Goal: Information Seeking & Learning: Learn about a topic

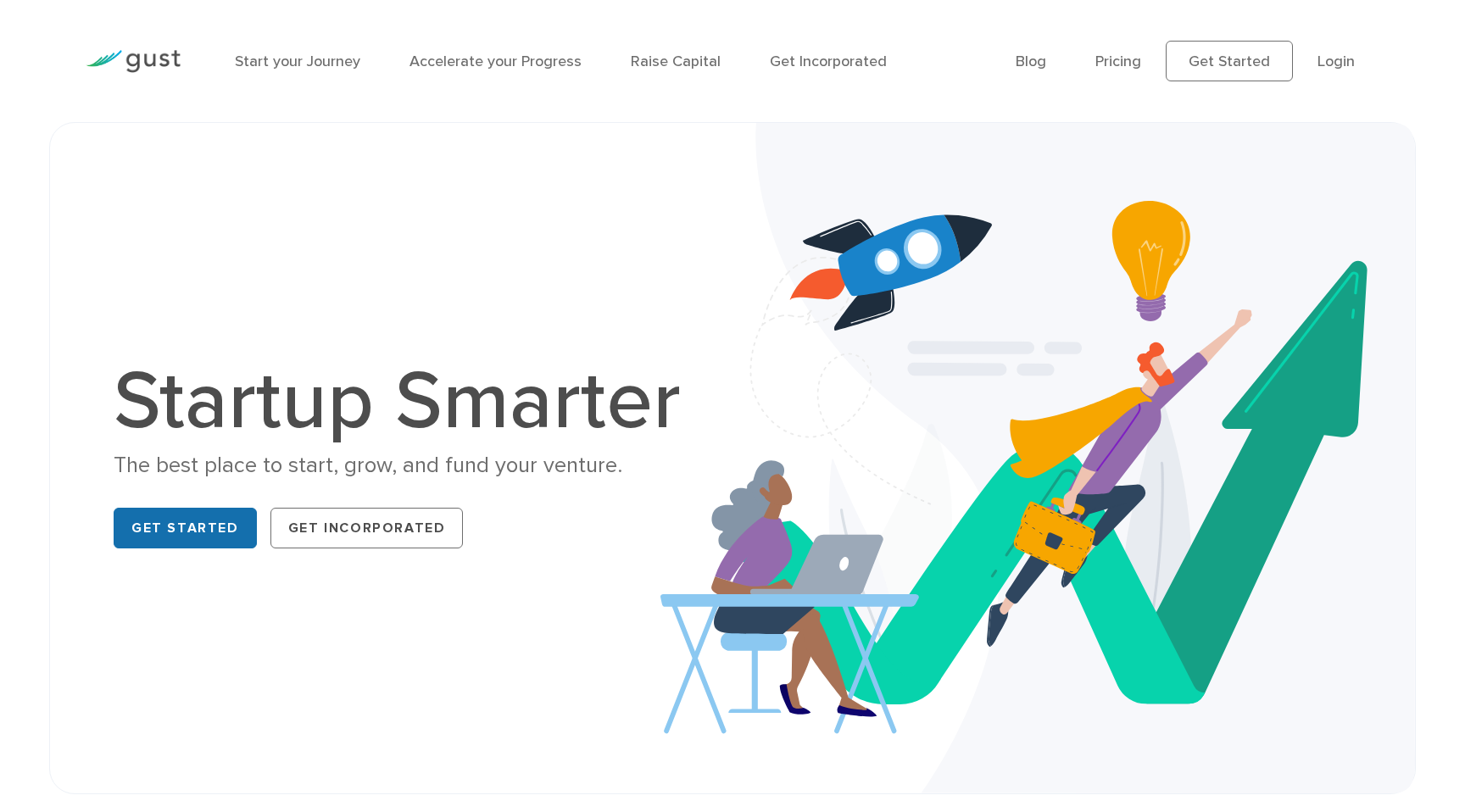
click at [210, 529] on link "Get Started" at bounding box center [185, 528] width 143 height 41
click at [1100, 65] on link "Pricing" at bounding box center [1119, 61] width 46 height 18
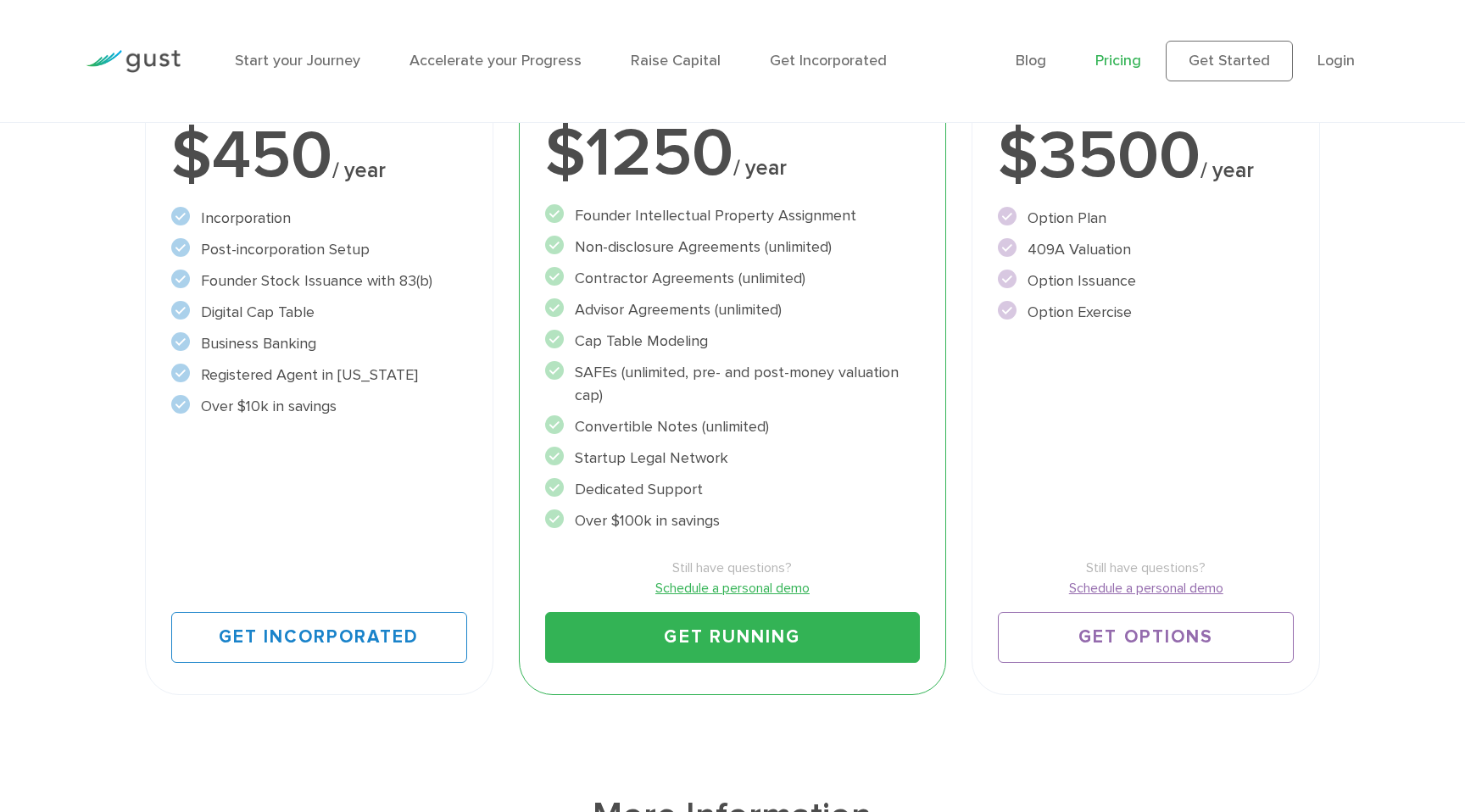
scroll to position [383, 0]
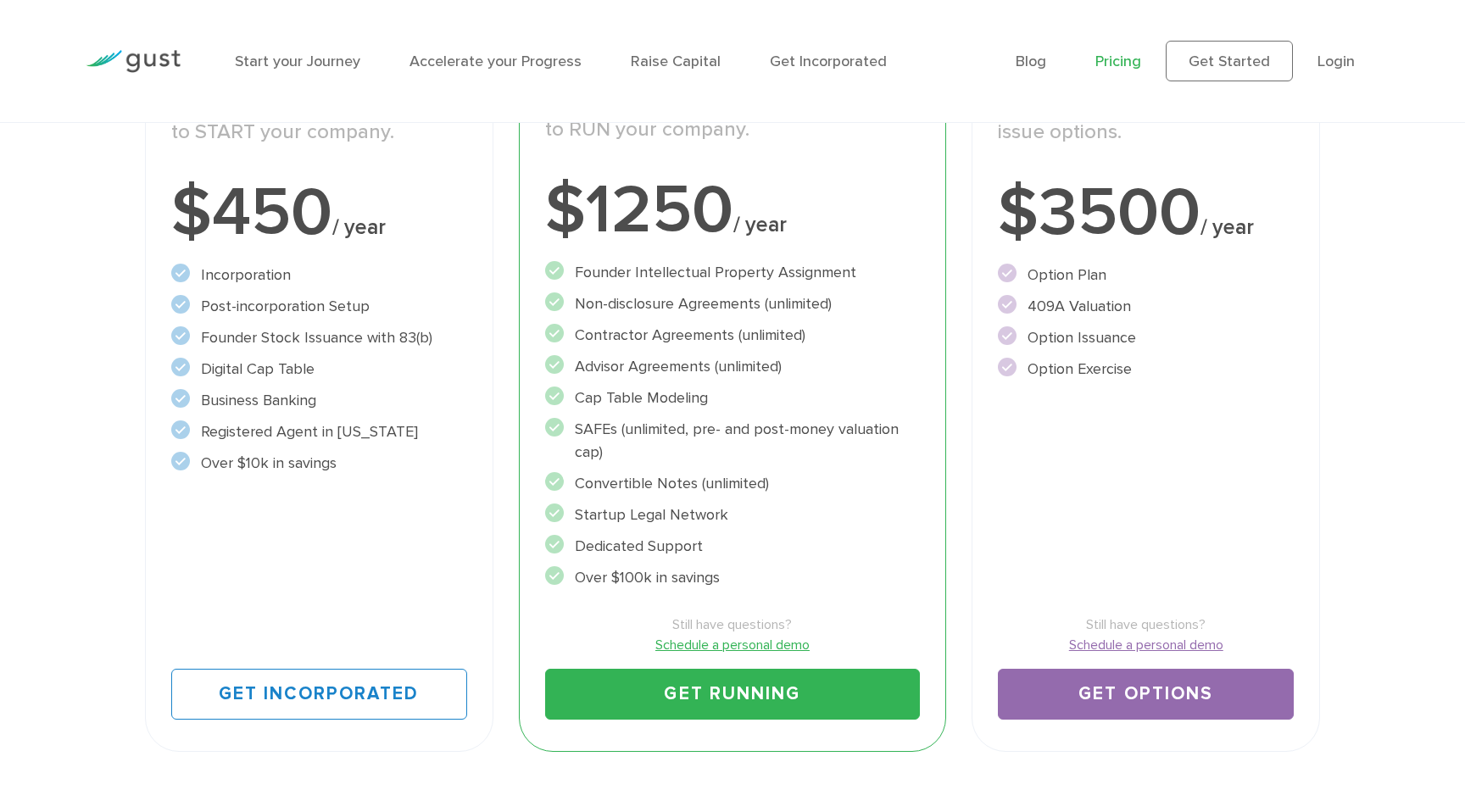
click at [1146, 695] on link "Get Options" at bounding box center [1146, 694] width 296 height 51
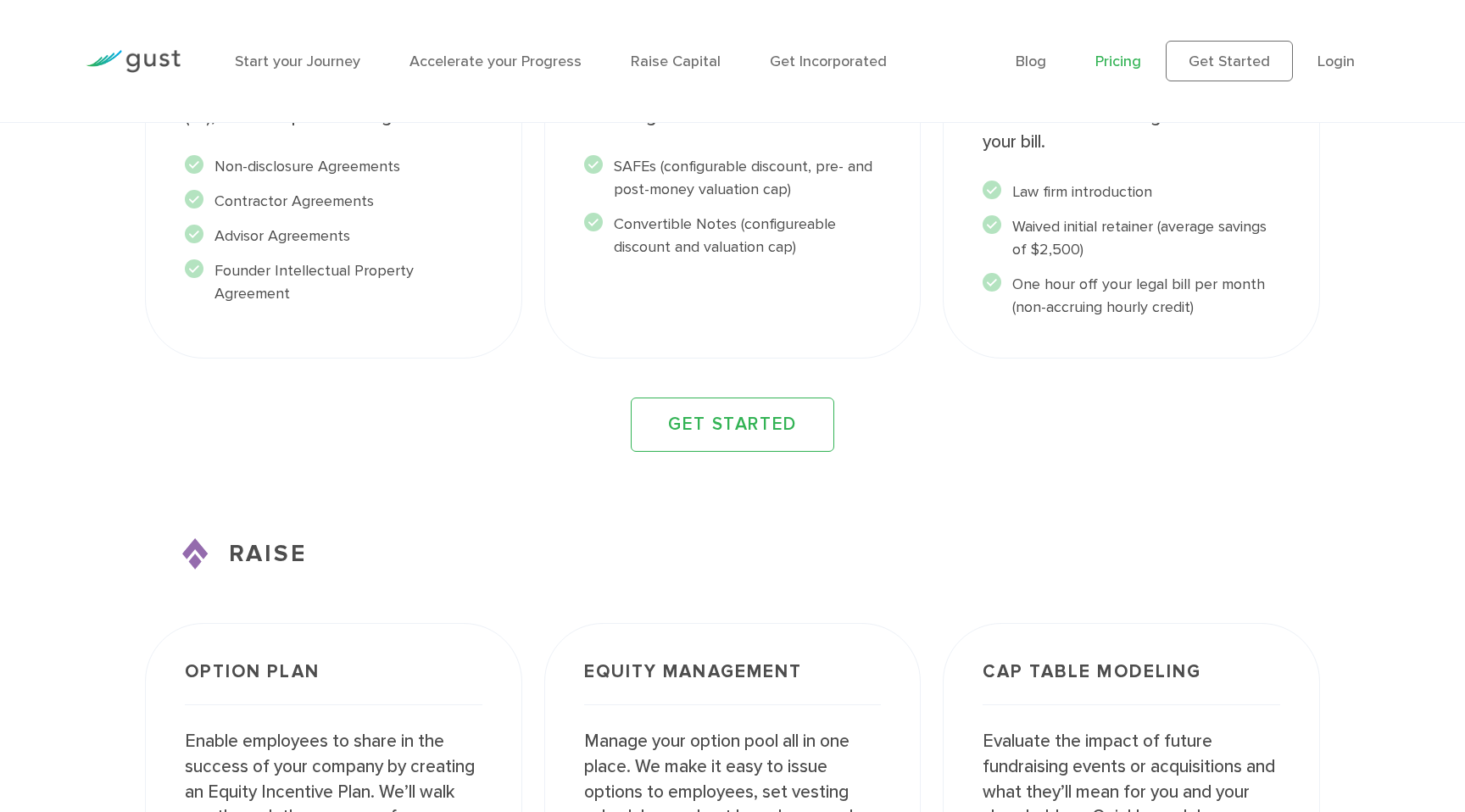
scroll to position [2508, 0]
